Goal: Task Accomplishment & Management: Use online tool/utility

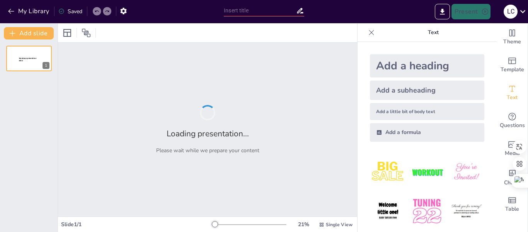
type input "Plataformas MOOC en el Aprendizaje a Distancia: Ejemplos Relevantes"
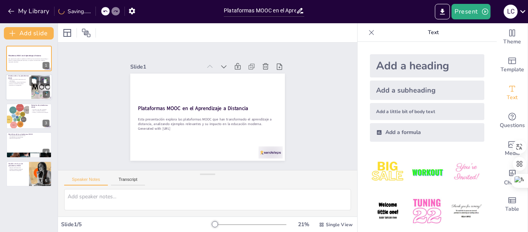
click at [27, 94] on div at bounding box center [29, 87] width 46 height 26
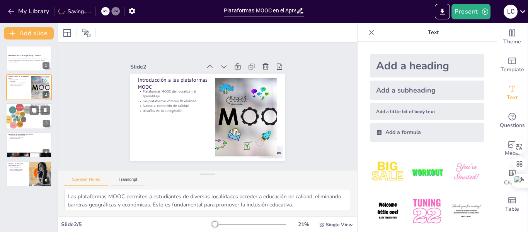
click at [22, 123] on div at bounding box center [17, 116] width 31 height 26
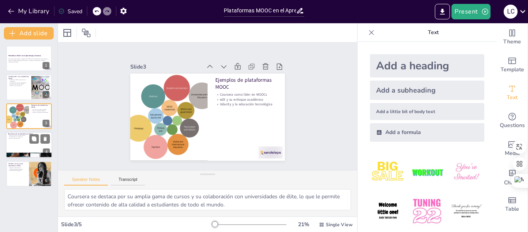
click at [24, 147] on div at bounding box center [29, 145] width 46 height 26
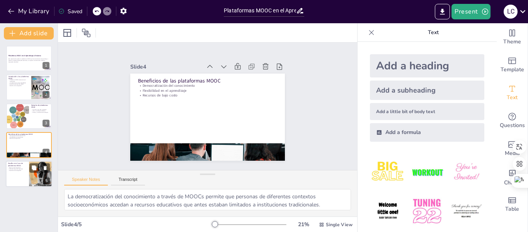
click at [24, 170] on p "Necesidad de autogestión" at bounding box center [17, 170] width 19 height 2
type textarea "La baja tasa de finalización en MOOCs es un desafío que afecta la efectividad d…"
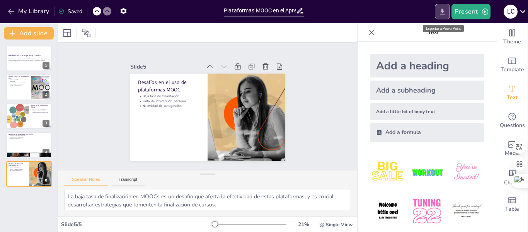
click at [445, 14] on icon "Export to PowerPoint" at bounding box center [443, 12] width 5 height 6
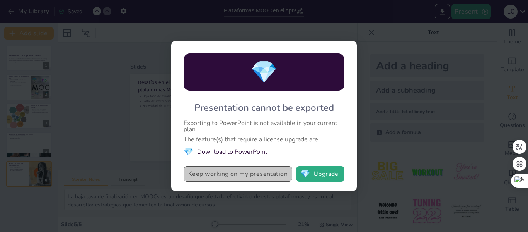
click at [259, 173] on button "Keep working on my presentation" at bounding box center [238, 173] width 109 height 15
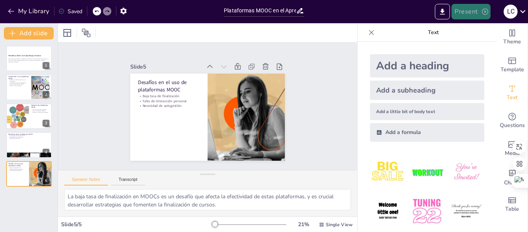
click at [470, 8] on button "Present" at bounding box center [471, 11] width 39 height 15
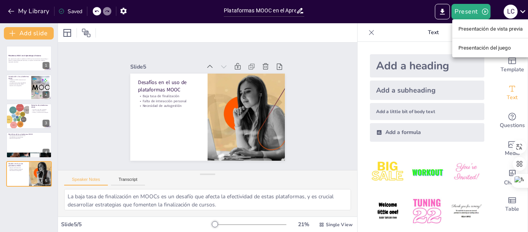
click at [477, 32] on font "Presentación de vista previa" at bounding box center [491, 29] width 65 height 8
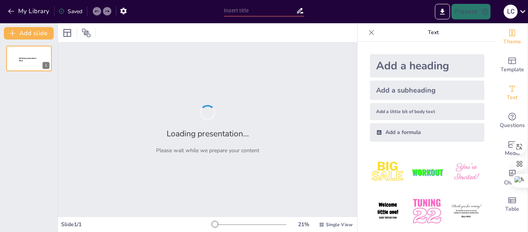
type input "Plataformas MOOC en el Aprendizaje a Distancia: Ejemplos Relevantes"
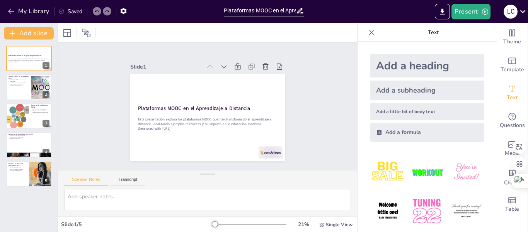
click at [76, 10] on div "Saved" at bounding box center [70, 11] width 24 height 7
click at [124, 11] on icon "button" at bounding box center [124, 11] width 8 height 8
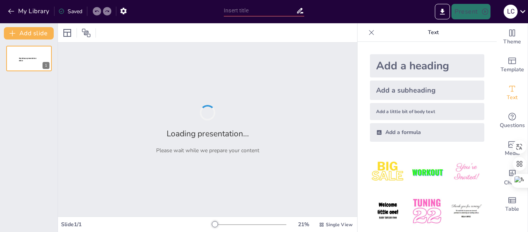
type input "Plataformas MOOC en el Aprendizaje a Distancia: Ejemplos Relevantes"
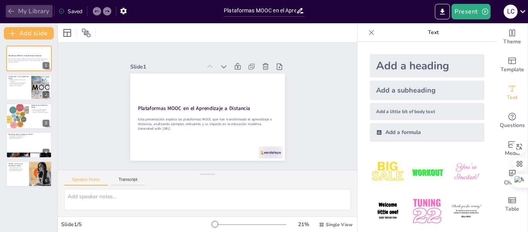
click at [30, 8] on button "My Library" at bounding box center [29, 11] width 47 height 12
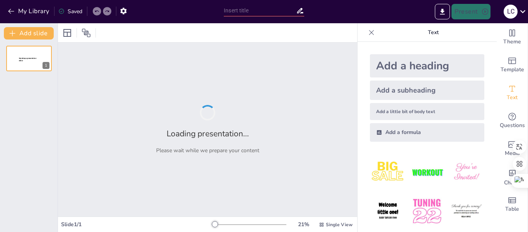
type input "Plataformas MOOC en el Aprendizaje a Distancia: Ejemplos Relevantes"
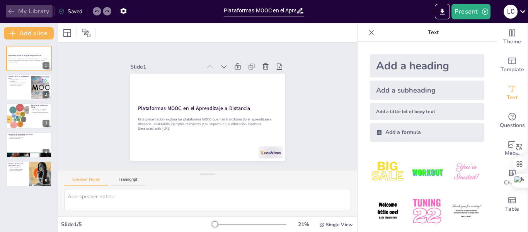
click at [24, 12] on button "My Library" at bounding box center [29, 11] width 47 height 12
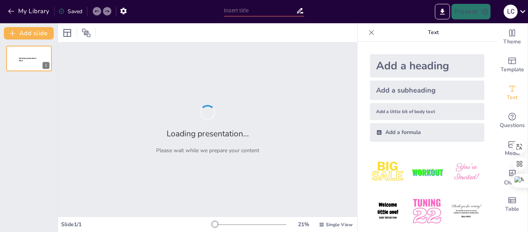
type input "¿Cuánto sabes sobre el servidor de nube Drive? ¡Haz nuestro quiz!"
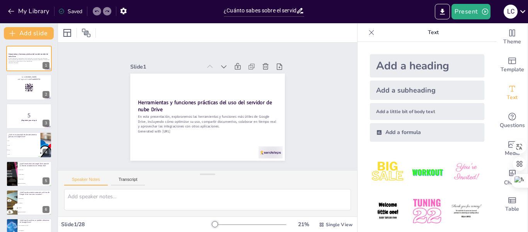
checkbox input "true"
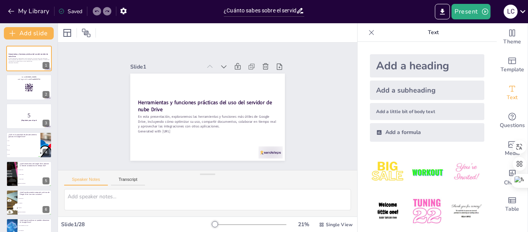
checkbox input "true"
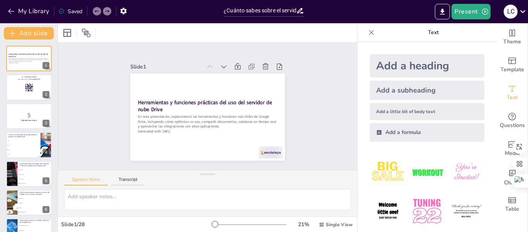
checkbox input "true"
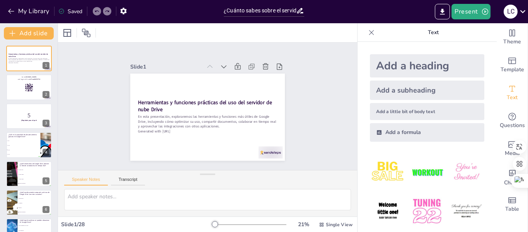
checkbox input "true"
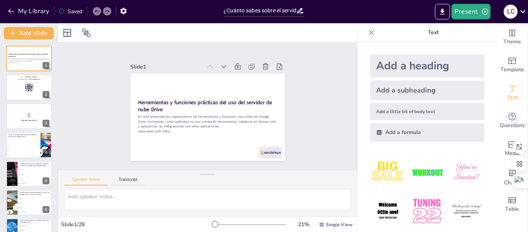
checkbox input "true"
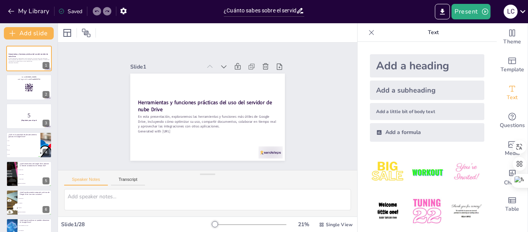
checkbox input "true"
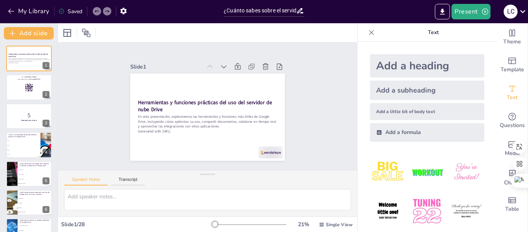
checkbox input "true"
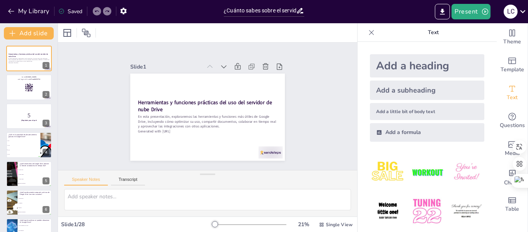
checkbox input "true"
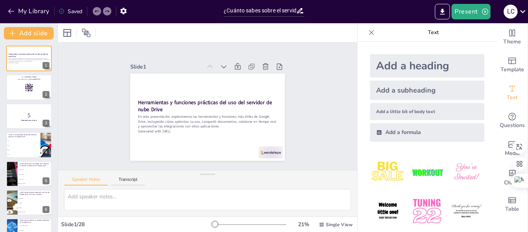
checkbox input "true"
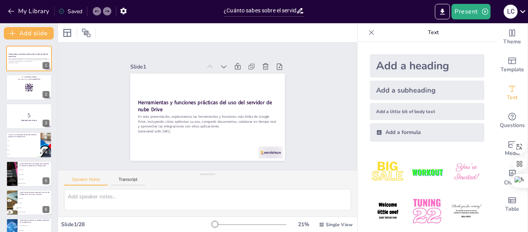
checkbox input "true"
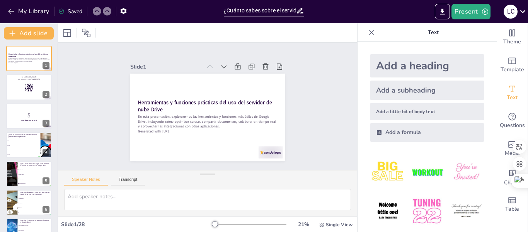
checkbox input "true"
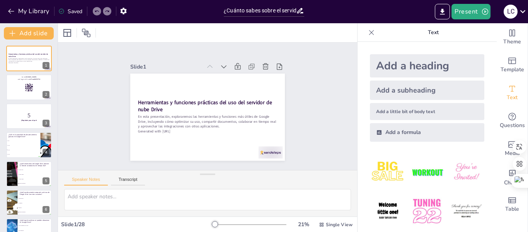
checkbox input "true"
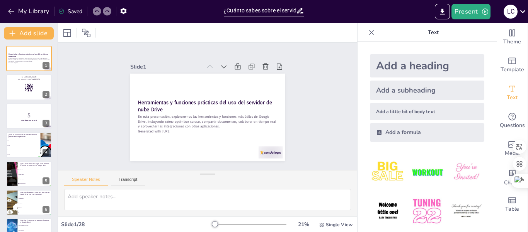
checkbox input "true"
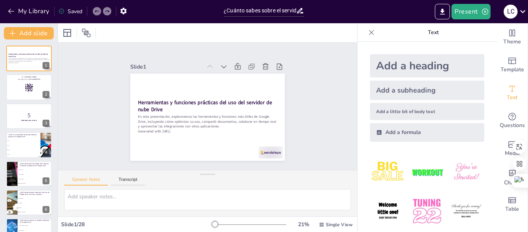
checkbox input "true"
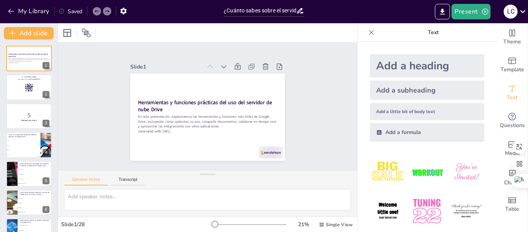
checkbox input "true"
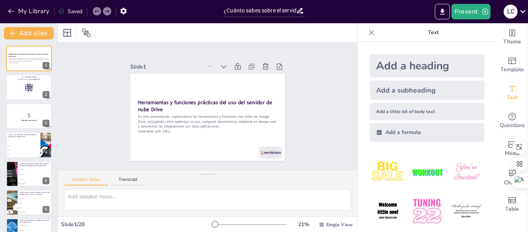
checkbox input "true"
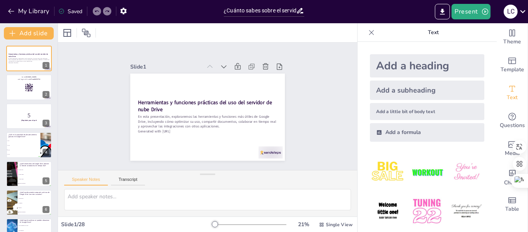
checkbox input "true"
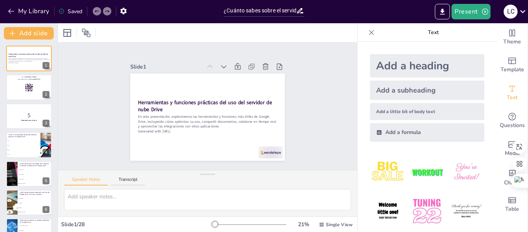
checkbox input "true"
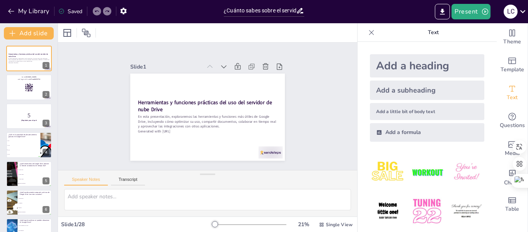
checkbox input "true"
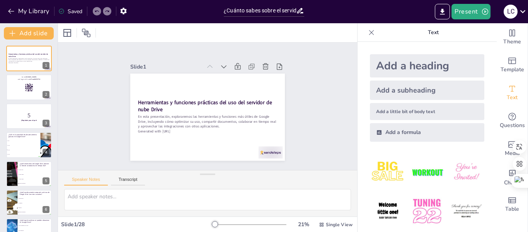
checkbox input "true"
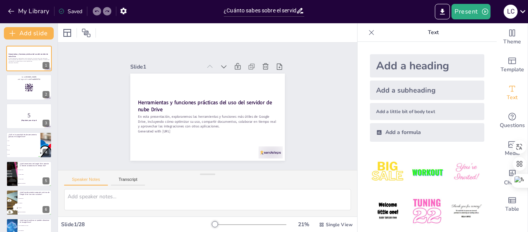
checkbox input "true"
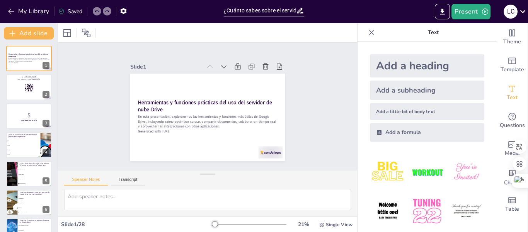
checkbox input "true"
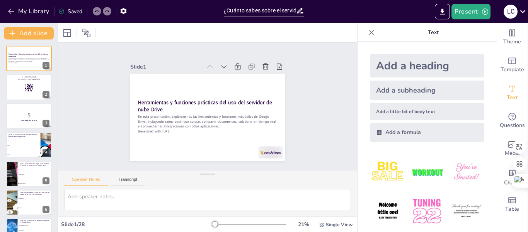
checkbox input "true"
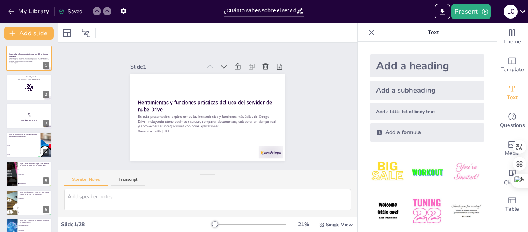
checkbox input "true"
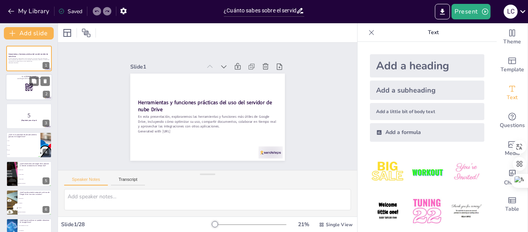
checkbox input "true"
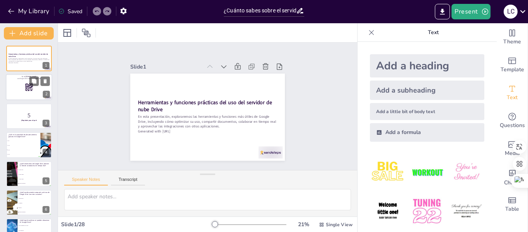
checkbox input "true"
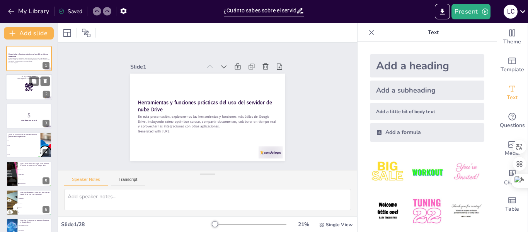
checkbox input "true"
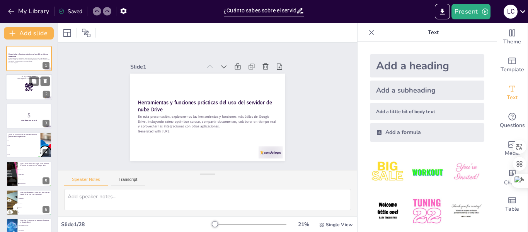
checkbox input "true"
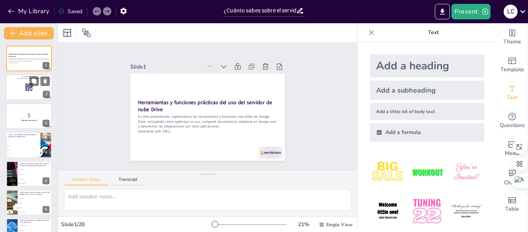
click at [41, 87] on div at bounding box center [29, 87] width 46 height 26
checkbox input "true"
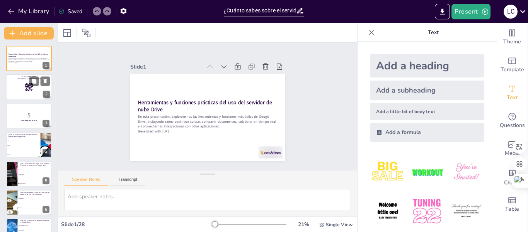
checkbox input "true"
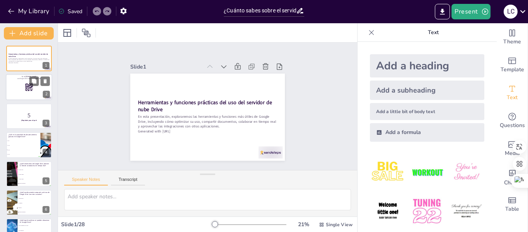
checkbox input "true"
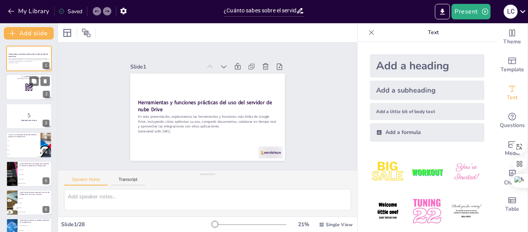
checkbox input "true"
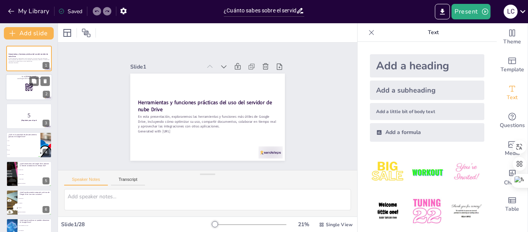
checkbox input "true"
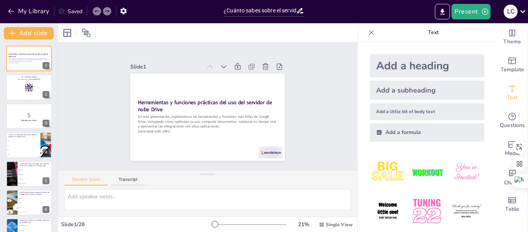
checkbox input "true"
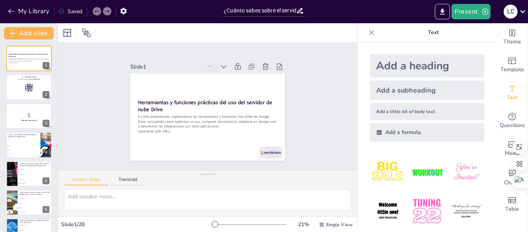
checkbox input "true"
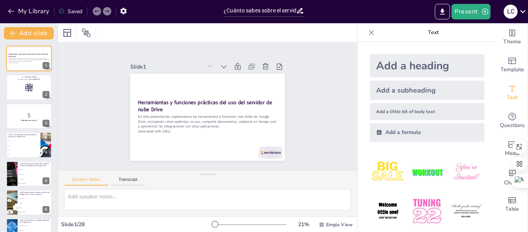
checkbox input "true"
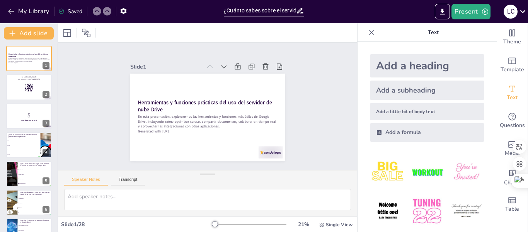
checkbox input "true"
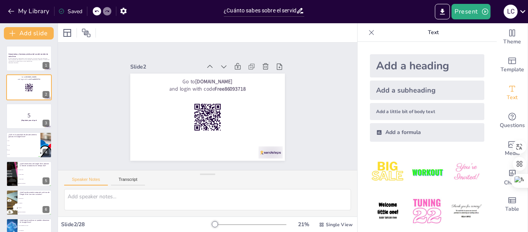
checkbox input "true"
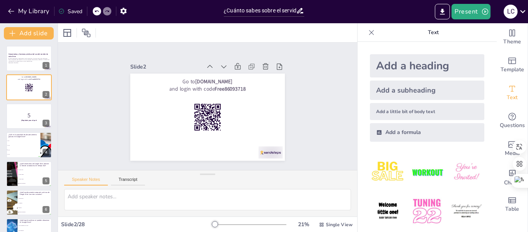
checkbox input "true"
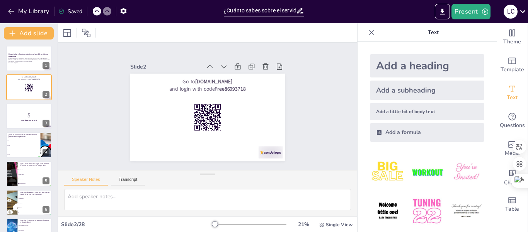
checkbox input "true"
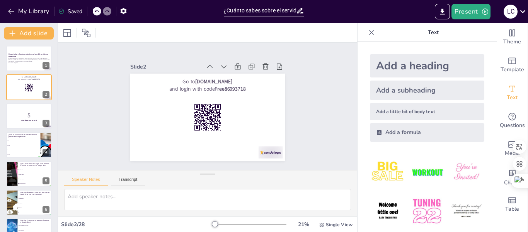
checkbox input "true"
click at [27, 119] on p "5" at bounding box center [29, 115] width 42 height 9
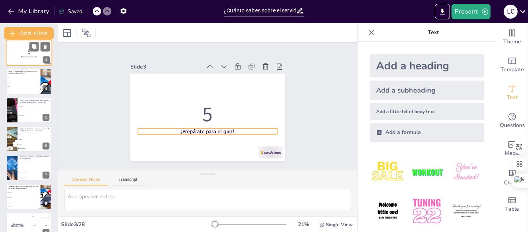
scroll to position [77, 0]
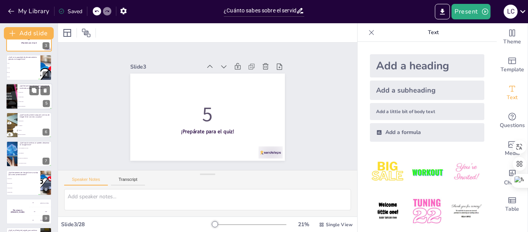
click at [30, 99] on li "Google Slides" at bounding box center [34, 101] width 35 height 5
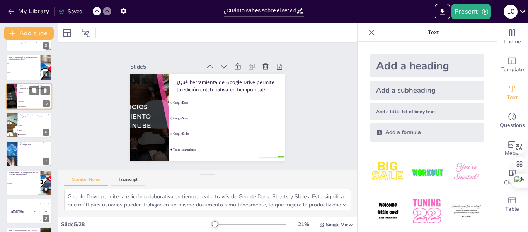
scroll to position [38, 0]
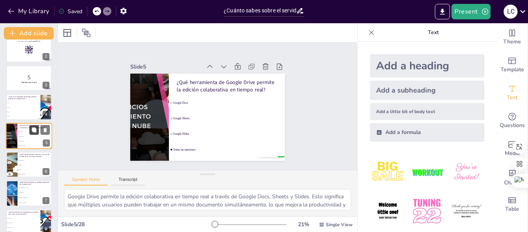
click at [33, 134] on button at bounding box center [33, 129] width 9 height 9
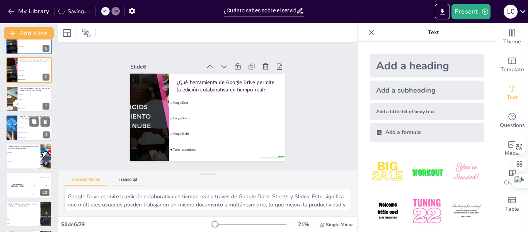
scroll to position [144, 0]
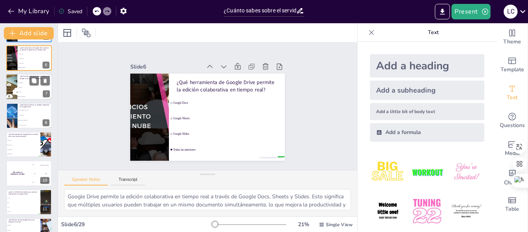
click at [27, 95] on li "Todas las anteriores" at bounding box center [34, 96] width 35 height 5
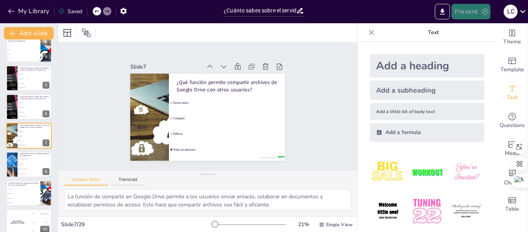
click at [459, 12] on button "Present" at bounding box center [471, 11] width 39 height 15
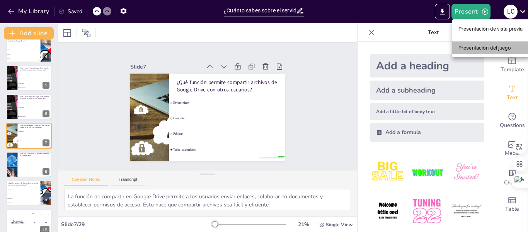
click at [470, 49] on font "Presentación del juego" at bounding box center [485, 48] width 53 height 6
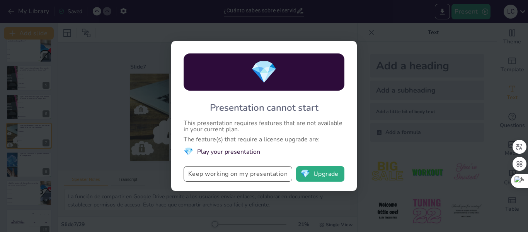
click at [257, 172] on button "Keep working on my presentation" at bounding box center [238, 173] width 109 height 15
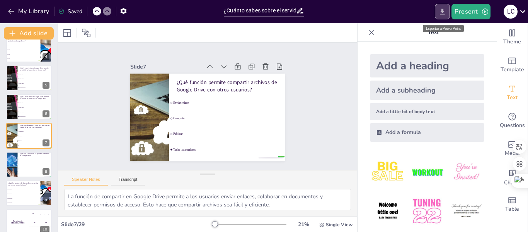
click at [444, 12] on icon "Export to PowerPoint" at bounding box center [443, 12] width 5 height 6
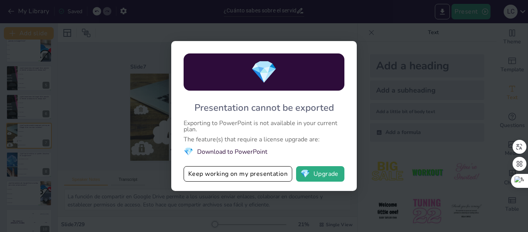
click at [384, 34] on div "💎 Presentation cannot be exported Exporting to PowerPoint is not available in y…" at bounding box center [264, 116] width 528 height 232
click at [316, 173] on button "💎 Upgrade" at bounding box center [320, 173] width 48 height 15
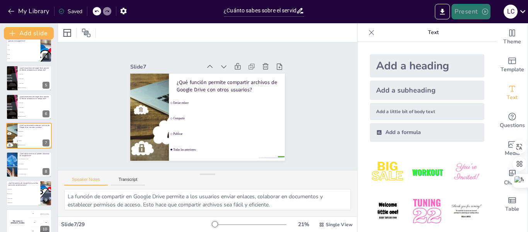
click at [477, 11] on button "Present" at bounding box center [471, 11] width 39 height 15
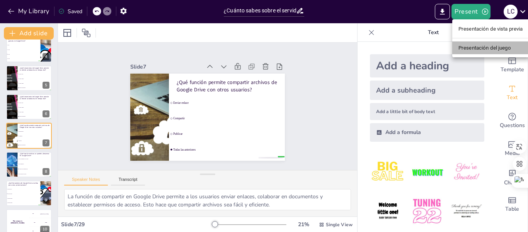
click at [472, 50] on font "Presentación del juego" at bounding box center [485, 48] width 53 height 6
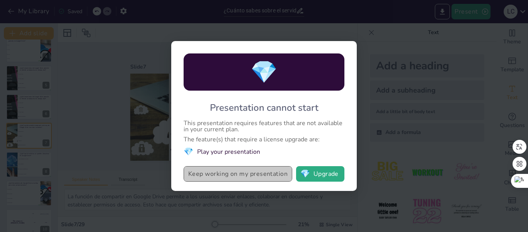
click at [260, 170] on button "Keep working on my presentation" at bounding box center [238, 173] width 109 height 15
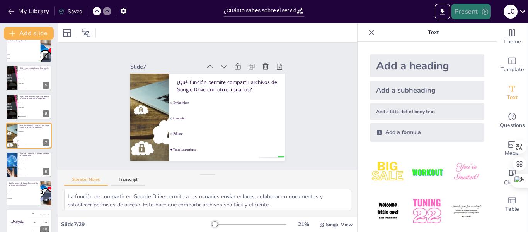
click at [466, 13] on button "Present" at bounding box center [471, 11] width 39 height 15
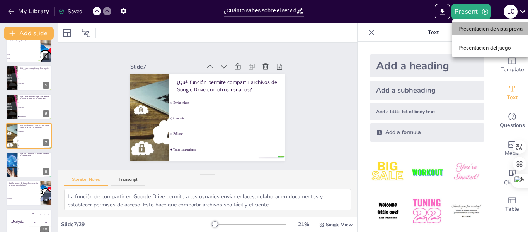
click at [471, 29] on font "Presentación de vista previa" at bounding box center [491, 29] width 65 height 6
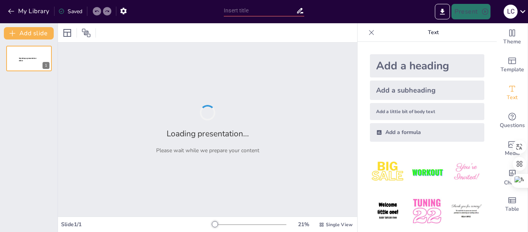
type input "¿Cuánto sabes sobre el servidor de nube Drive? ¡Haz nuestro quiz!"
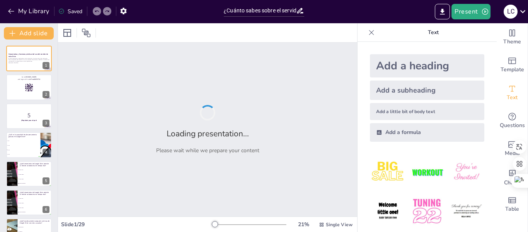
checkbox input "true"
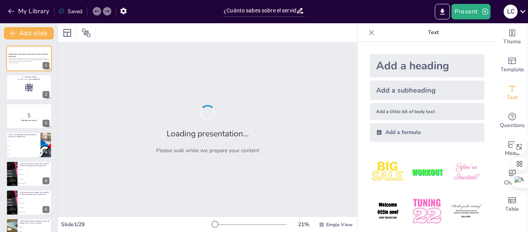
checkbox input "true"
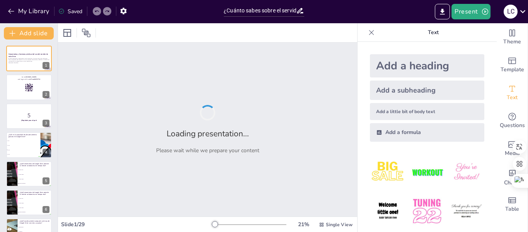
checkbox input "true"
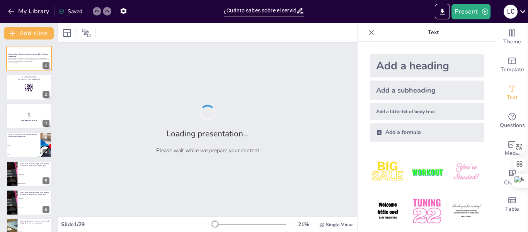
checkbox input "true"
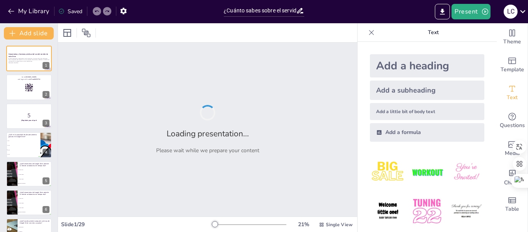
checkbox input "true"
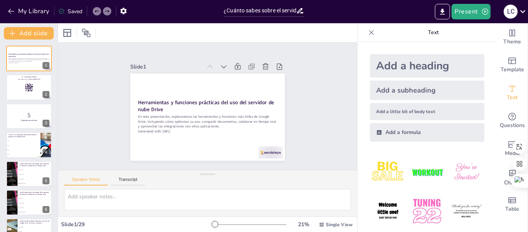
checkbox input "true"
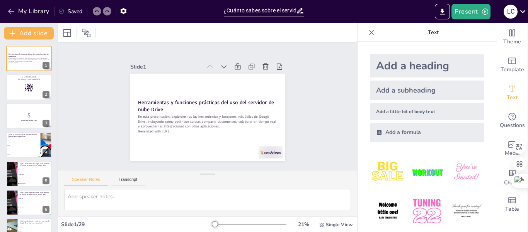
checkbox input "true"
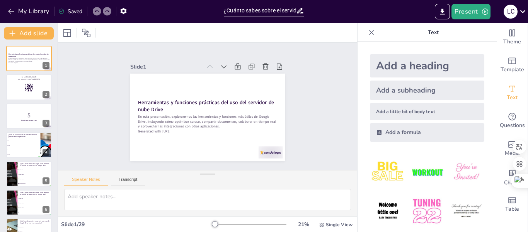
checkbox input "true"
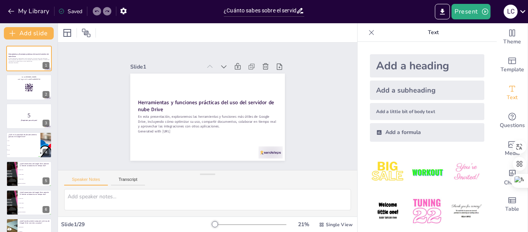
checkbox input "true"
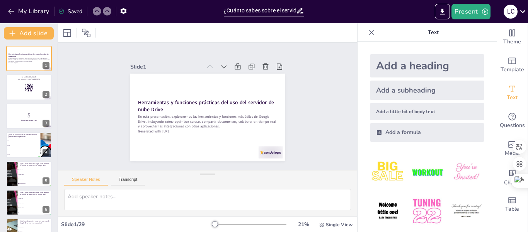
checkbox input "true"
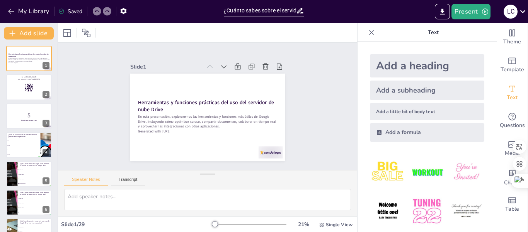
checkbox input "true"
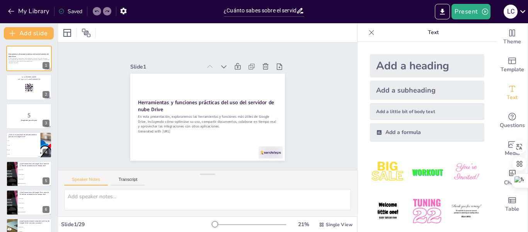
checkbox input "true"
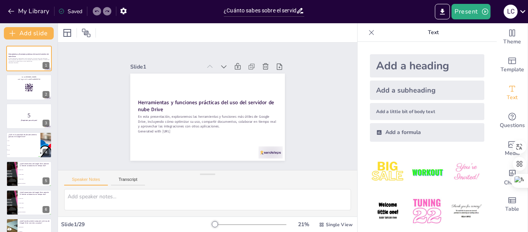
checkbox input "true"
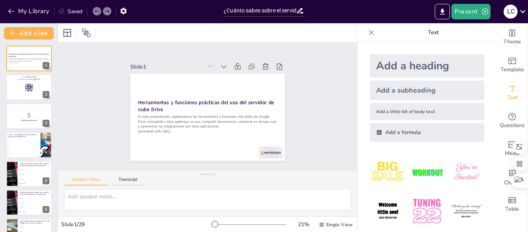
checkbox input "true"
click at [368, 34] on icon at bounding box center [372, 33] width 8 height 8
checkbox input "true"
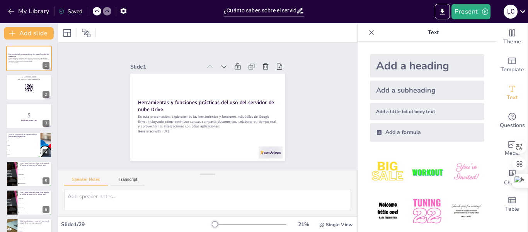
checkbox input "true"
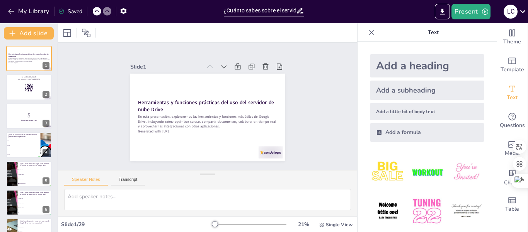
checkbox input "true"
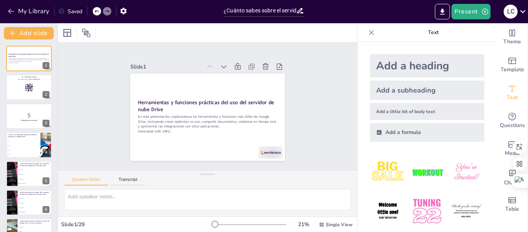
checkbox input "true"
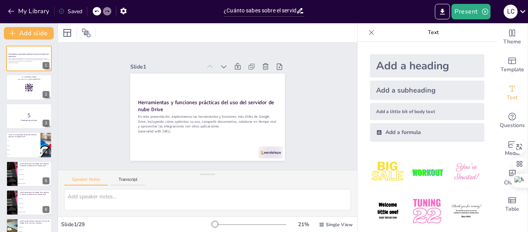
checkbox input "true"
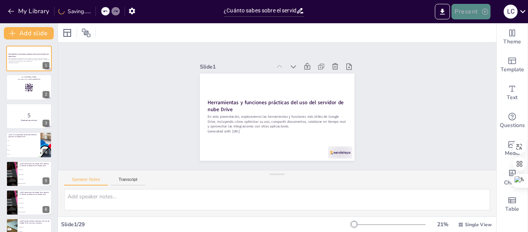
click at [473, 12] on button "Present" at bounding box center [471, 11] width 39 height 15
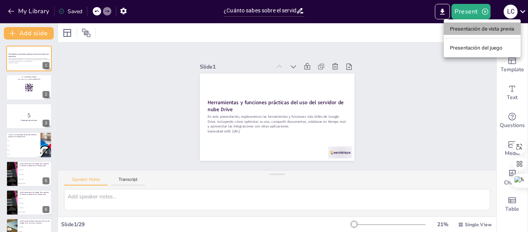
click at [476, 28] on font "Presentación de vista previa" at bounding box center [482, 29] width 65 height 6
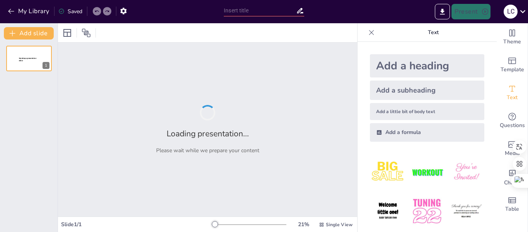
type input "¿Cuánto sabes sobre el servidor de nube Drive? ¡Haz nuestro quiz!"
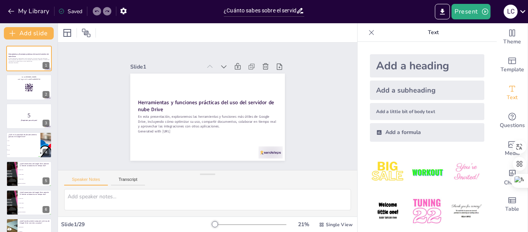
click at [368, 32] on icon at bounding box center [372, 33] width 8 height 8
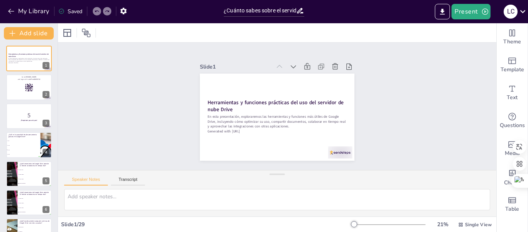
checkbox input "true"
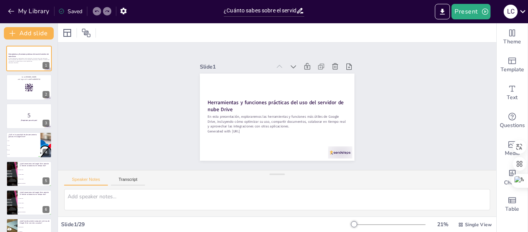
checkbox input "true"
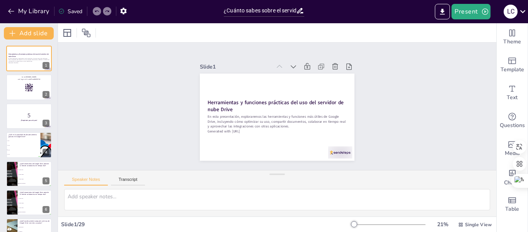
checkbox input "true"
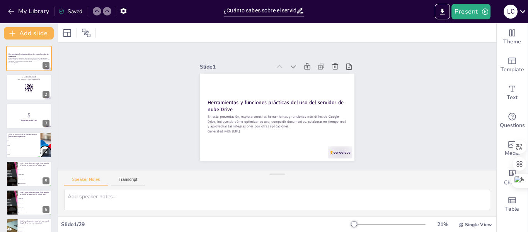
checkbox input "true"
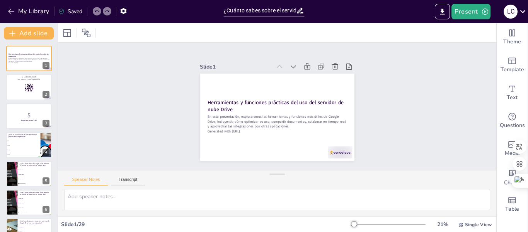
checkbox input "true"
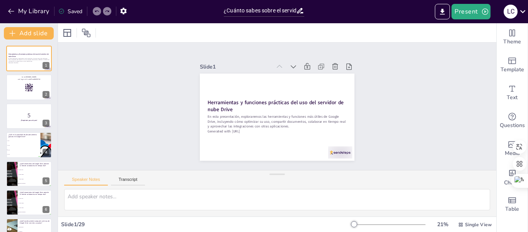
checkbox input "true"
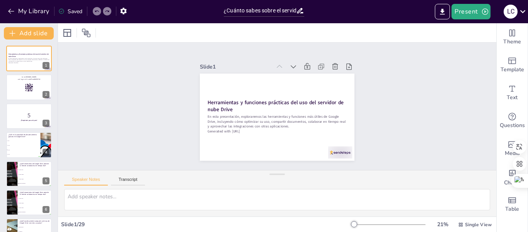
checkbox input "true"
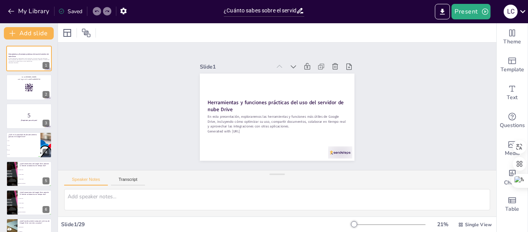
checkbox input "true"
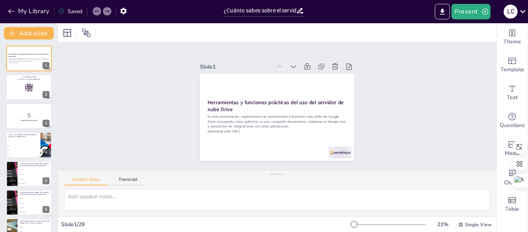
checkbox input "true"
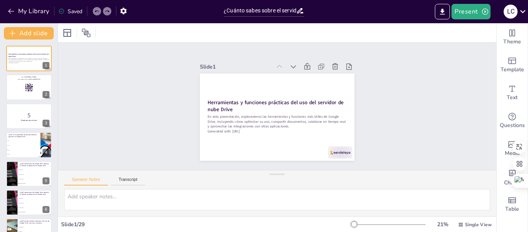
checkbox input "true"
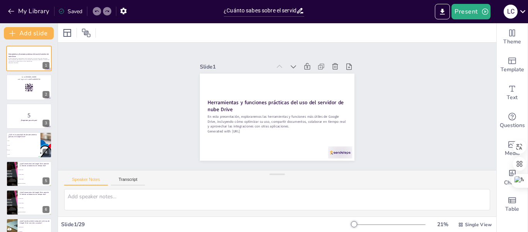
checkbox input "true"
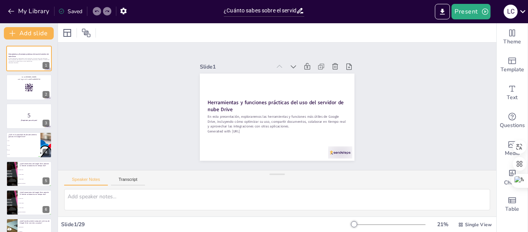
checkbox input "true"
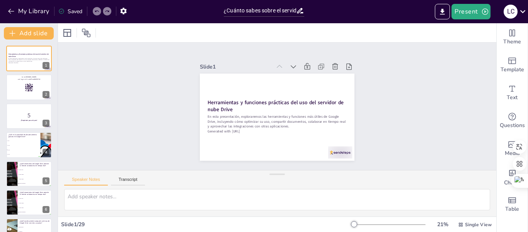
checkbox input "true"
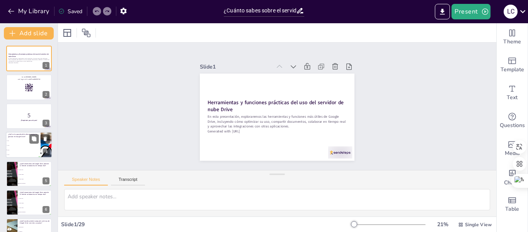
checkbox input "true"
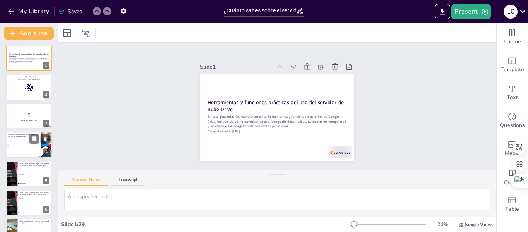
checkbox input "true"
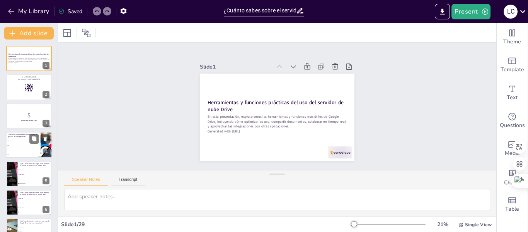
checkbox input "true"
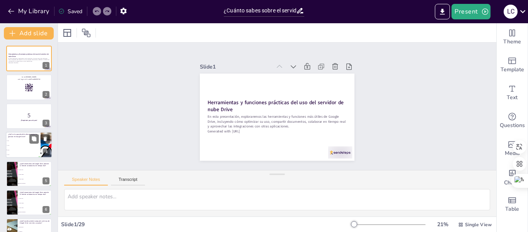
checkbox input "true"
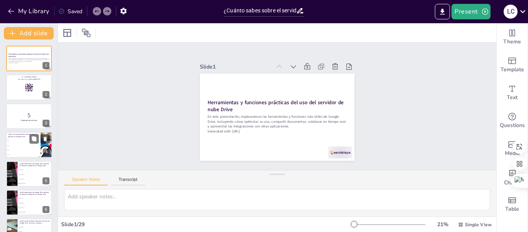
checkbox input "true"
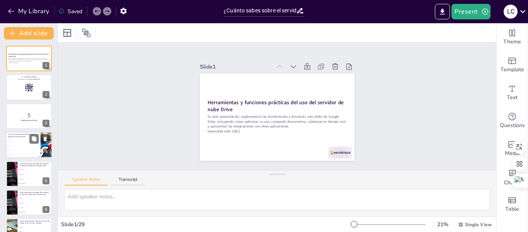
checkbox input "true"
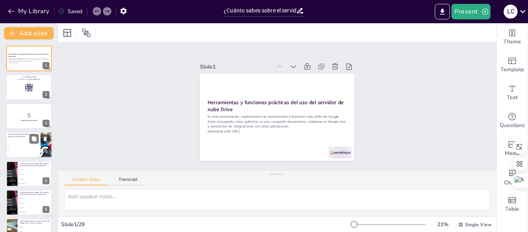
checkbox input "true"
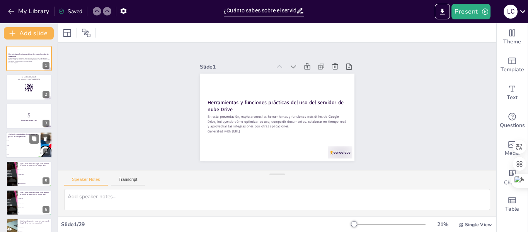
checkbox input "true"
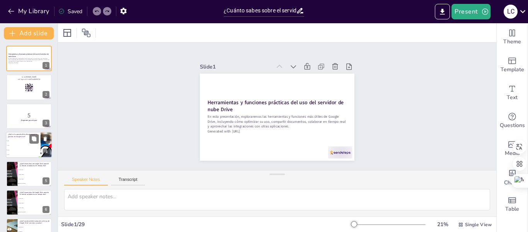
checkbox input "true"
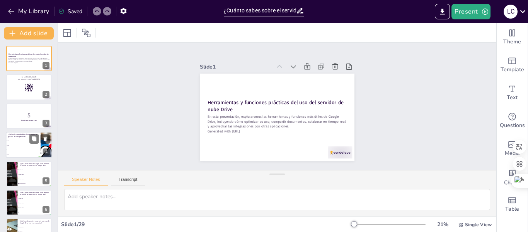
checkbox input "true"
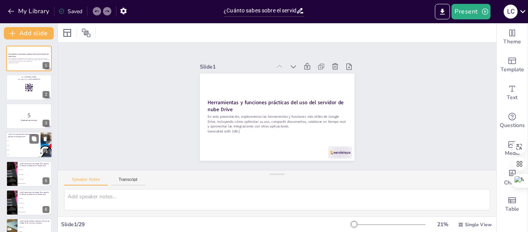
checkbox input "true"
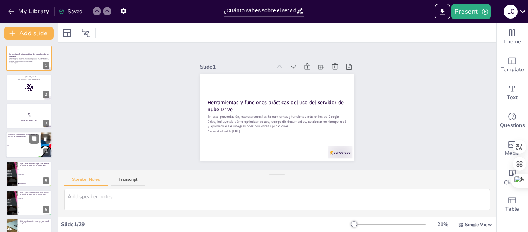
checkbox input "true"
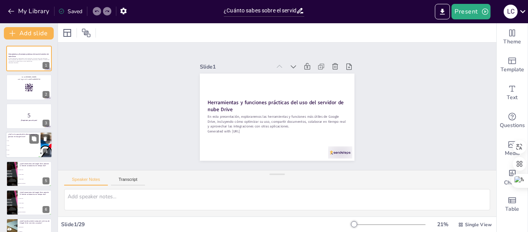
checkbox input "true"
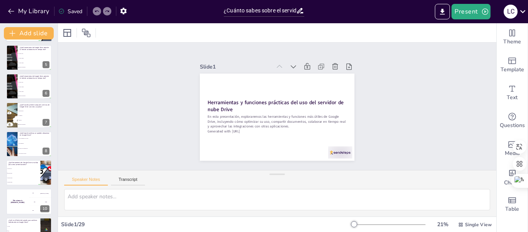
checkbox input "true"
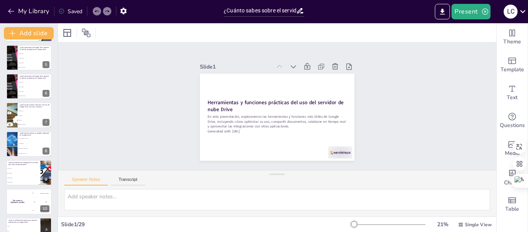
checkbox input "true"
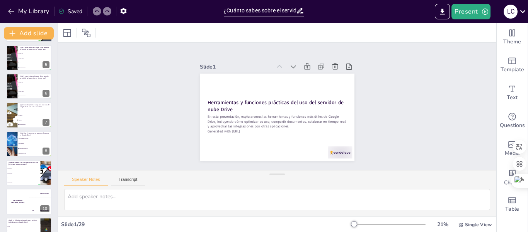
checkbox input "true"
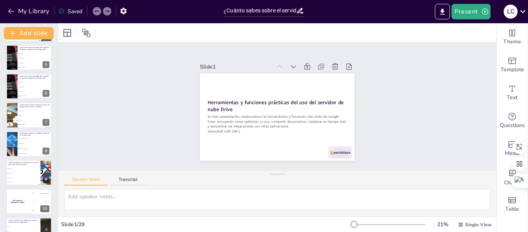
checkbox input "true"
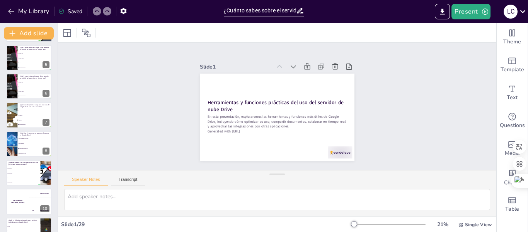
checkbox input "true"
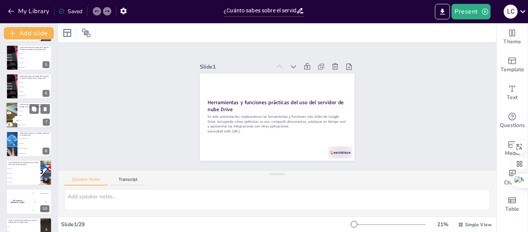
checkbox input "true"
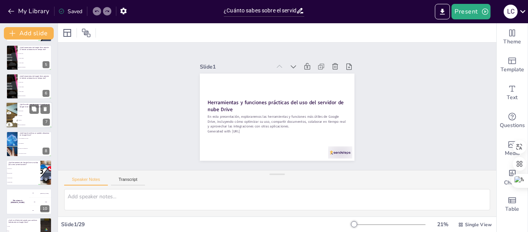
checkbox input "true"
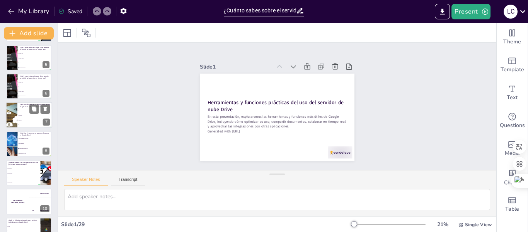
checkbox input "true"
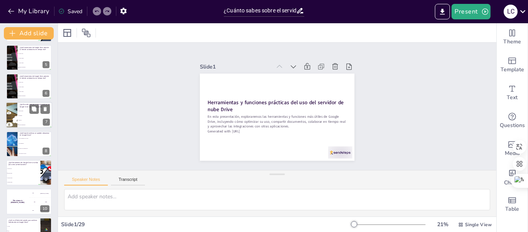
checkbox input "true"
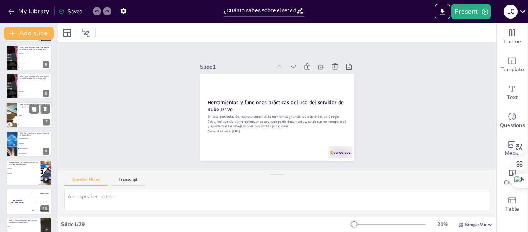
checkbox input "true"
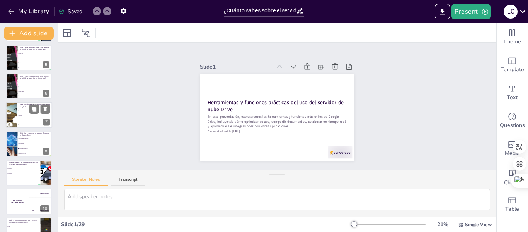
checkbox input "true"
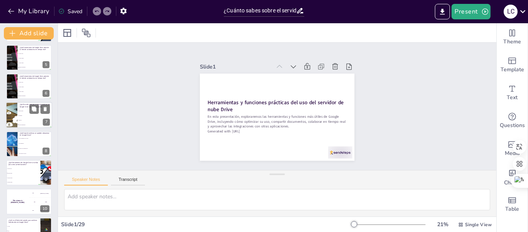
checkbox input "true"
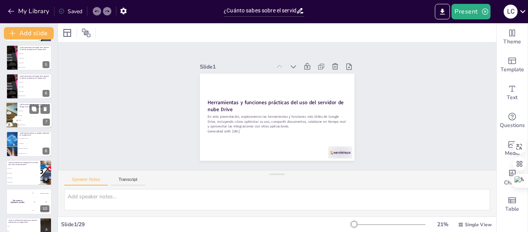
checkbox input "true"
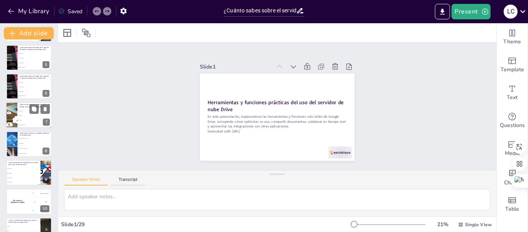
checkbox input "true"
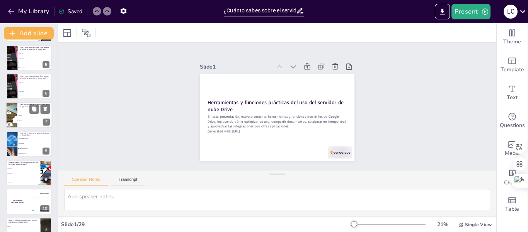
checkbox input "true"
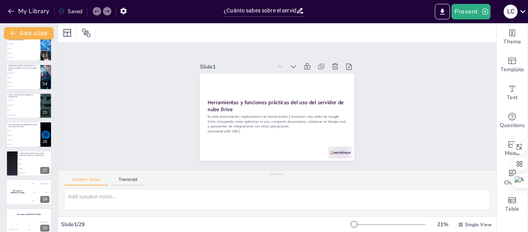
scroll to position [651, 0]
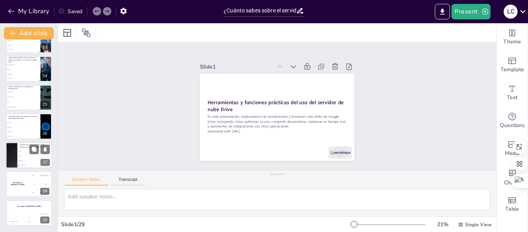
click at [23, 156] on li "Etiquetas" at bounding box center [34, 155] width 35 height 5
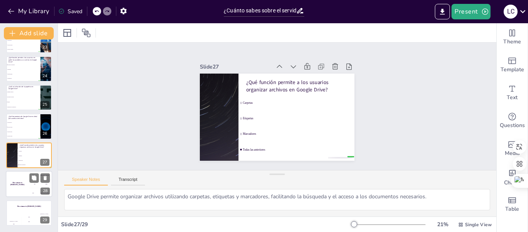
click at [24, 183] on h4 "The winner is Niels 🏆" at bounding box center [17, 184] width 23 height 4
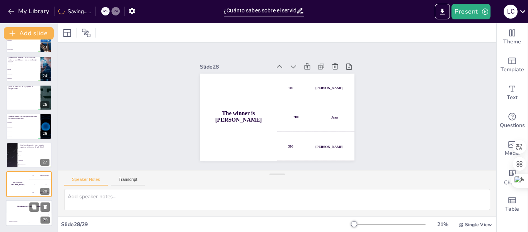
click at [24, 207] on div "The winner is Niels 🏆" at bounding box center [29, 206] width 46 height 13
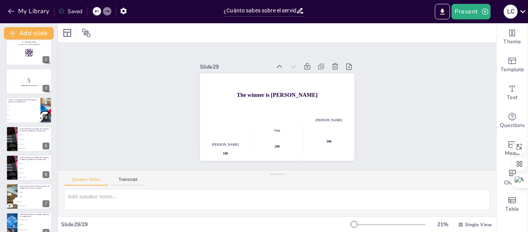
scroll to position [0, 0]
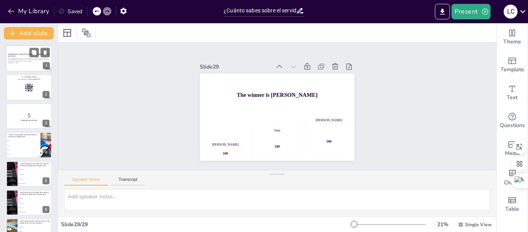
click at [39, 58] on p "En esta presentación, exploraremos las herramientas y funciones más útiles de G…" at bounding box center [29, 60] width 42 height 4
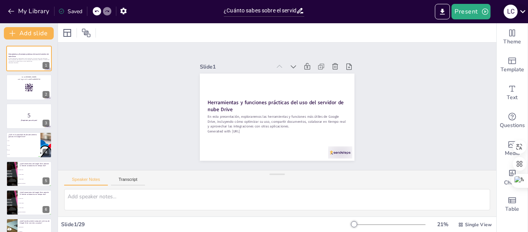
click at [525, 8] on icon at bounding box center [523, 11] width 10 height 10
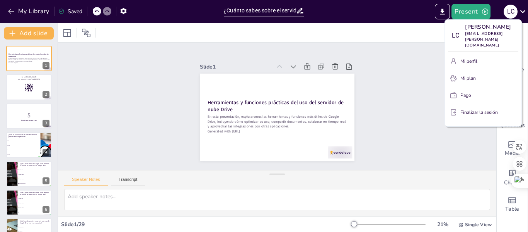
click at [398, 9] on div at bounding box center [264, 116] width 528 height 232
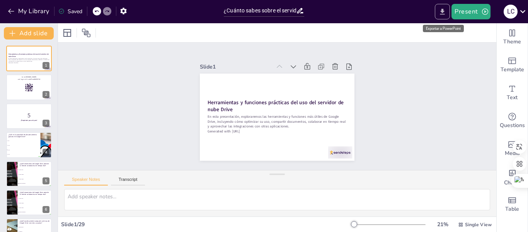
click at [445, 13] on icon "Export to PowerPoint" at bounding box center [443, 12] width 8 height 8
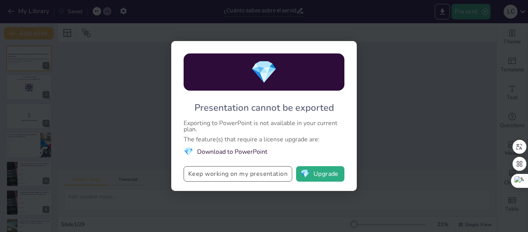
click at [273, 171] on button "Keep working on my presentation" at bounding box center [238, 173] width 109 height 15
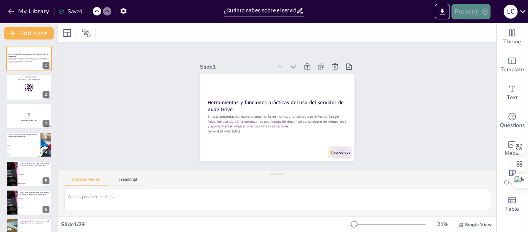
click at [472, 12] on button "Present" at bounding box center [471, 11] width 39 height 15
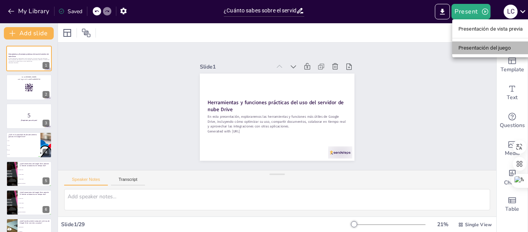
click at [478, 50] on font "Presentación del juego" at bounding box center [485, 48] width 53 height 6
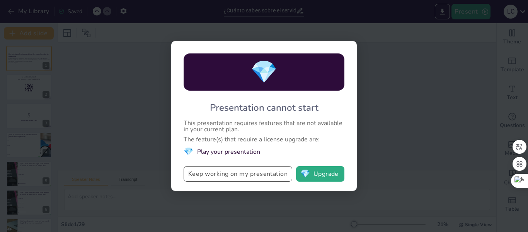
click at [256, 175] on button "Keep working on my presentation" at bounding box center [238, 173] width 109 height 15
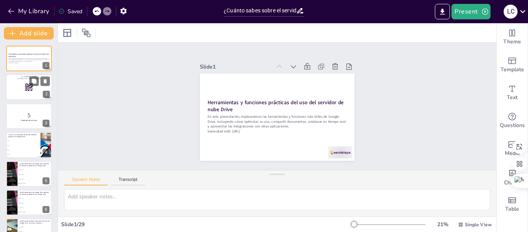
click at [38, 89] on div at bounding box center [29, 87] width 46 height 26
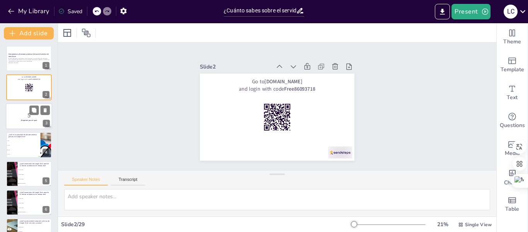
click at [21, 115] on p "5" at bounding box center [29, 115] width 42 height 9
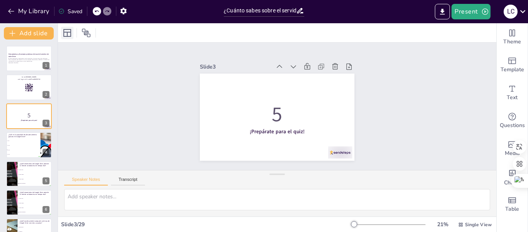
click at [69, 37] on icon at bounding box center [67, 32] width 9 height 9
click at [89, 34] on icon at bounding box center [86, 32] width 9 height 9
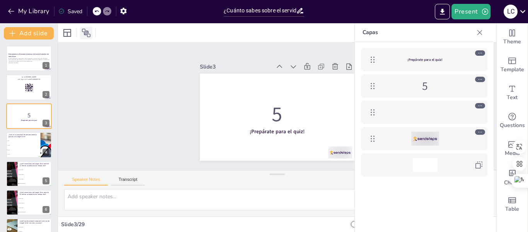
click at [89, 34] on icon at bounding box center [86, 32] width 9 height 9
click at [466, 12] on button "Present" at bounding box center [471, 11] width 39 height 15
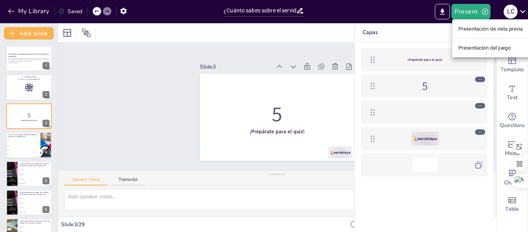
click at [114, 85] on div at bounding box center [264, 116] width 528 height 232
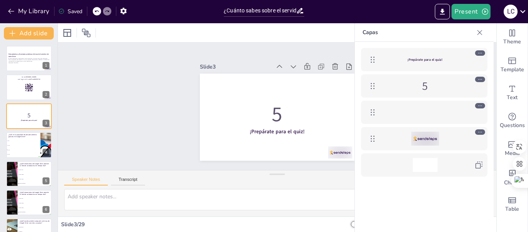
click at [480, 30] on icon at bounding box center [480, 33] width 8 height 8
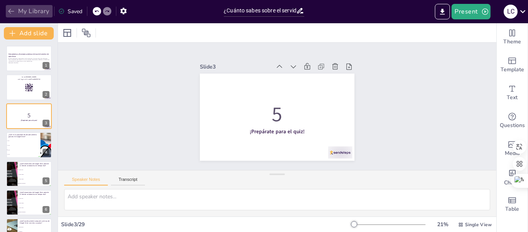
click at [42, 12] on button "My Library" at bounding box center [29, 11] width 47 height 12
